Goal: Register for event/course

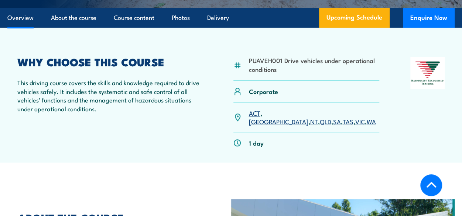
scroll to position [213, 0]
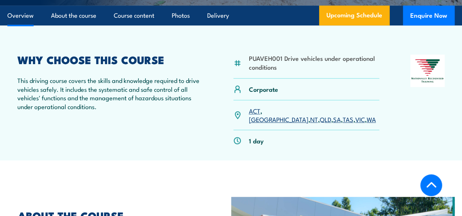
click at [366, 124] on link "WA" at bounding box center [370, 119] width 9 height 9
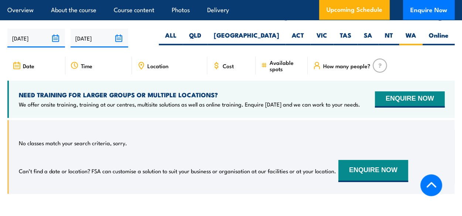
scroll to position [1105, 0]
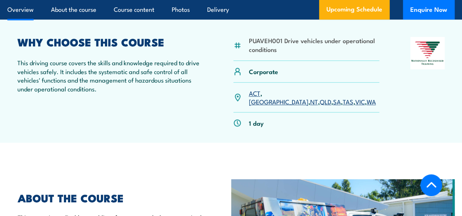
scroll to position [220, 0]
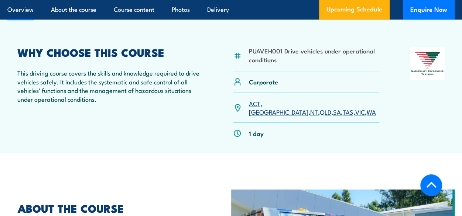
click at [366, 116] on link "WA" at bounding box center [370, 111] width 9 height 9
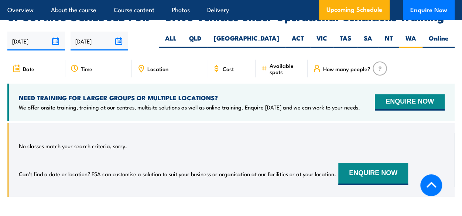
scroll to position [1105, 0]
